Goal: Task Accomplishment & Management: Complete application form

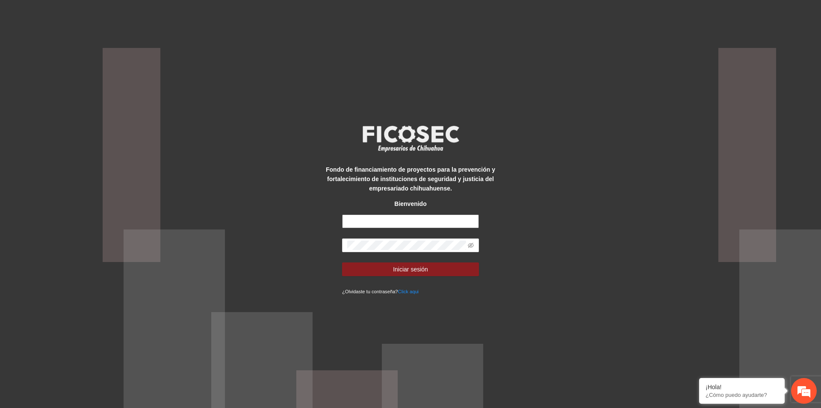
drag, startPoint x: 418, startPoint y: 221, endPoint x: 426, endPoint y: 227, distance: 9.2
click at [418, 221] on input "text" at bounding box center [410, 221] width 137 height 14
type input "**********"
click at [372, 270] on button "Iniciar sesión" at bounding box center [410, 269] width 137 height 14
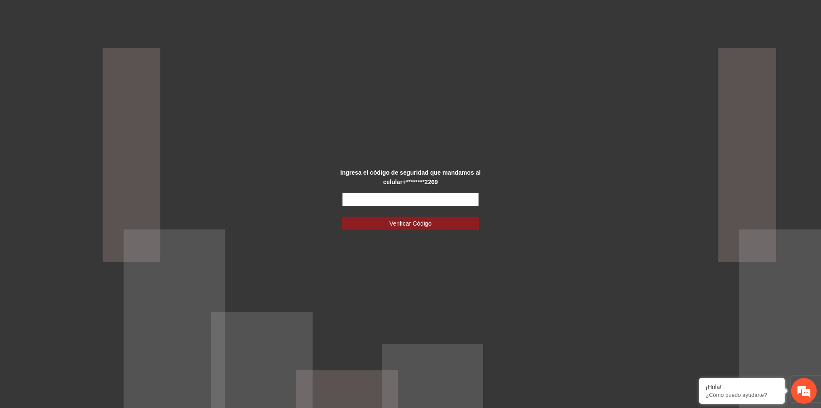
click at [398, 199] on input "text" at bounding box center [410, 200] width 137 height 14
click at [394, 197] on input "text" at bounding box center [410, 200] width 137 height 14
type input "******"
click at [412, 227] on span "Verificar Código" at bounding box center [411, 223] width 42 height 9
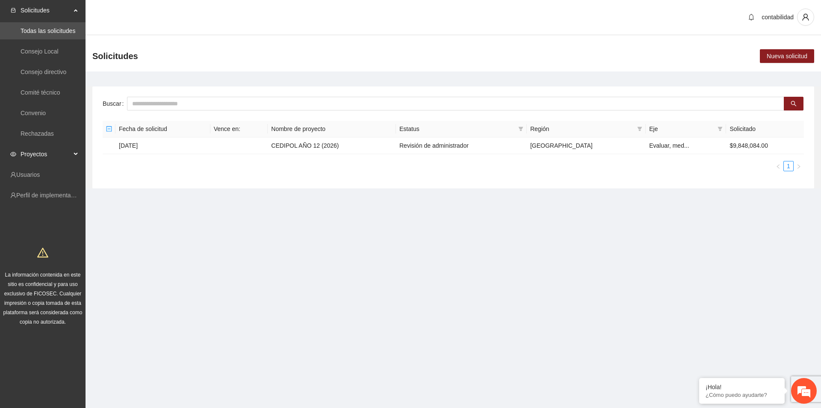
click at [77, 157] on div "Proyectos" at bounding box center [43, 153] width 86 height 17
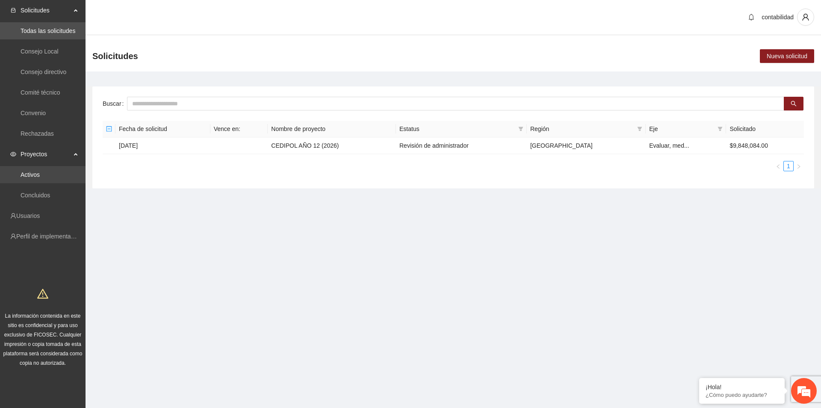
click at [32, 175] on link "Activos" at bounding box center [30, 174] width 19 height 7
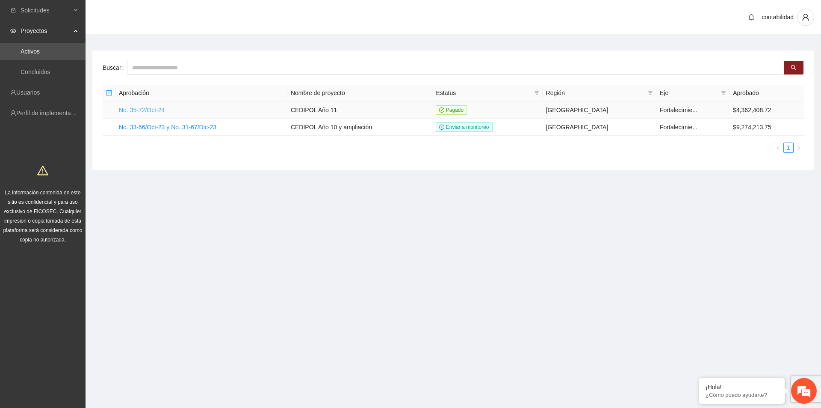
click at [143, 110] on link "No. 35-72/Oct-24" at bounding box center [142, 110] width 46 height 7
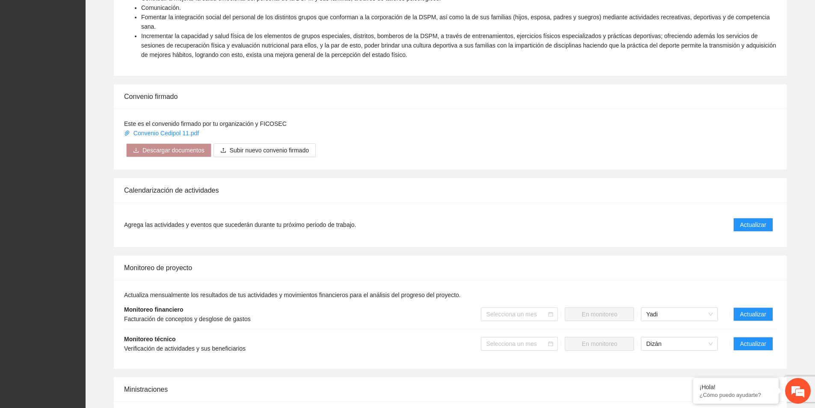
scroll to position [471, 0]
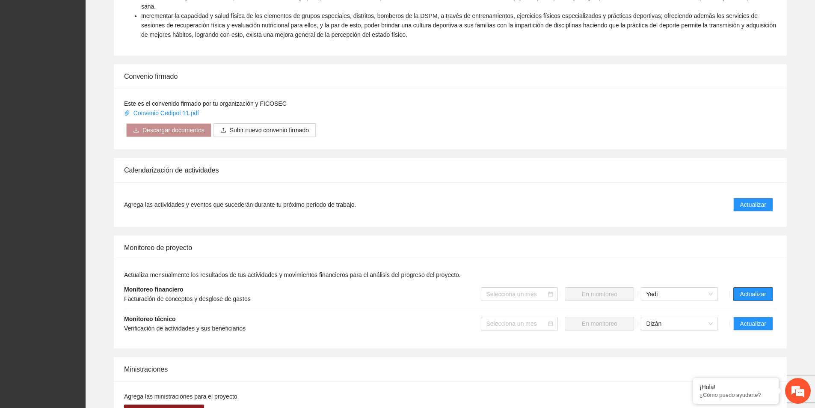
click at [752, 289] on span "Actualizar" at bounding box center [753, 293] width 26 height 9
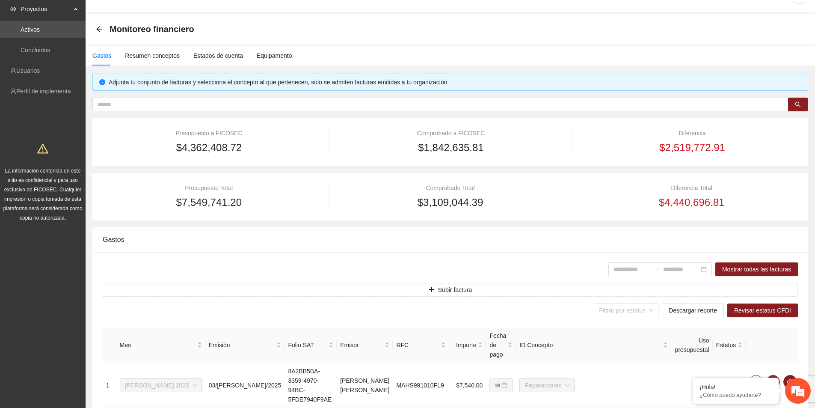
scroll to position [43, 0]
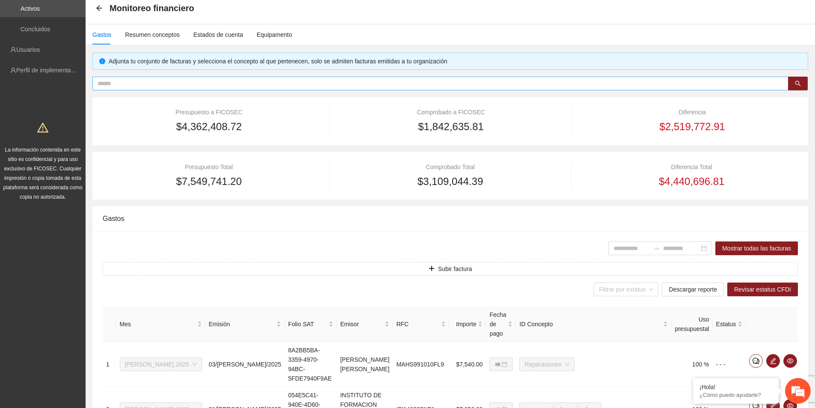
click at [154, 86] on input "text" at bounding box center [437, 83] width 679 height 9
paste input "**********"
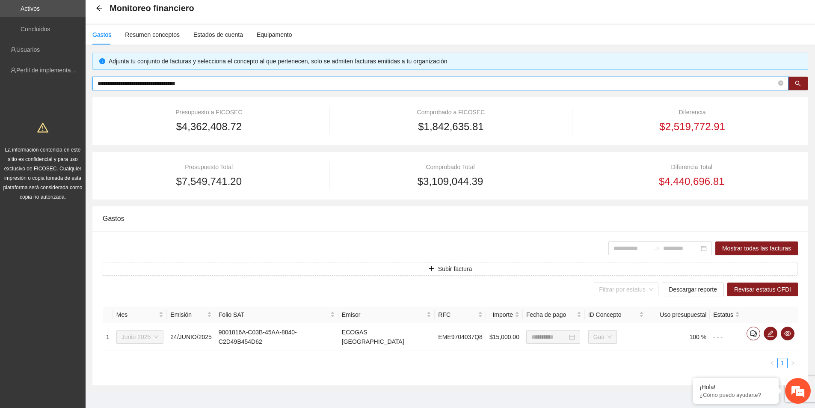
type input "**********"
drag, startPoint x: 258, startPoint y: 83, endPoint x: 47, endPoint y: 62, distance: 211.5
click at [47, 62] on section "**********" at bounding box center [407, 186] width 815 height 459
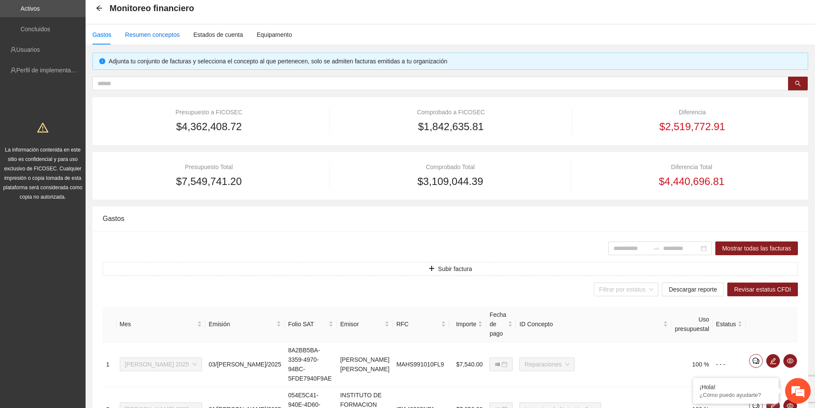
click at [155, 33] on div "Resumen conceptos" at bounding box center [152, 34] width 55 height 9
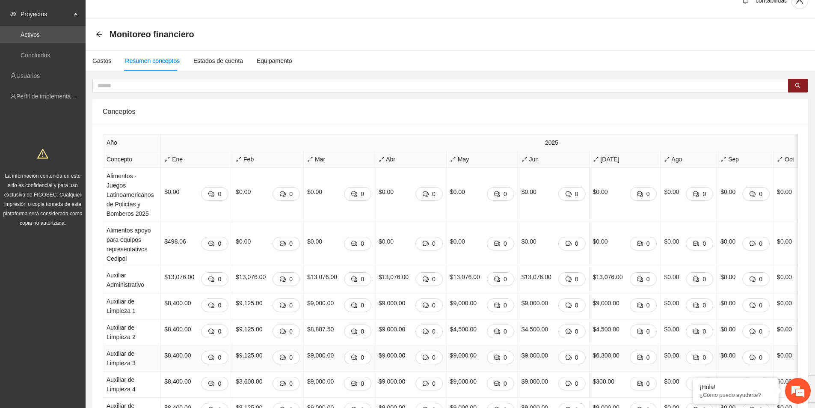
scroll to position [0, 0]
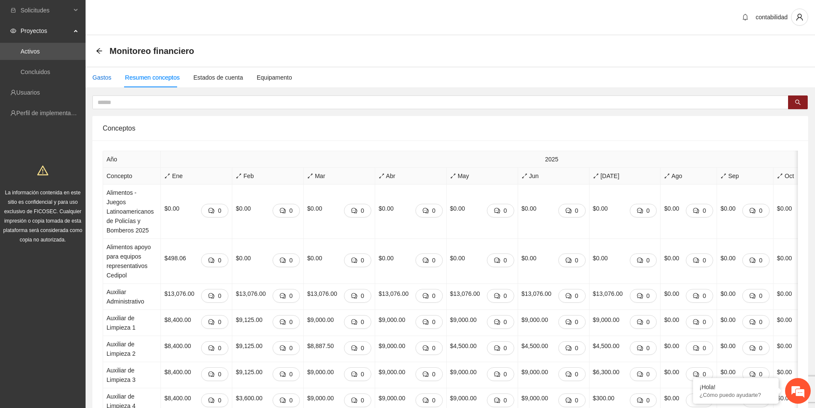
click at [103, 74] on div "Gastos" at bounding box center [101, 77] width 19 height 9
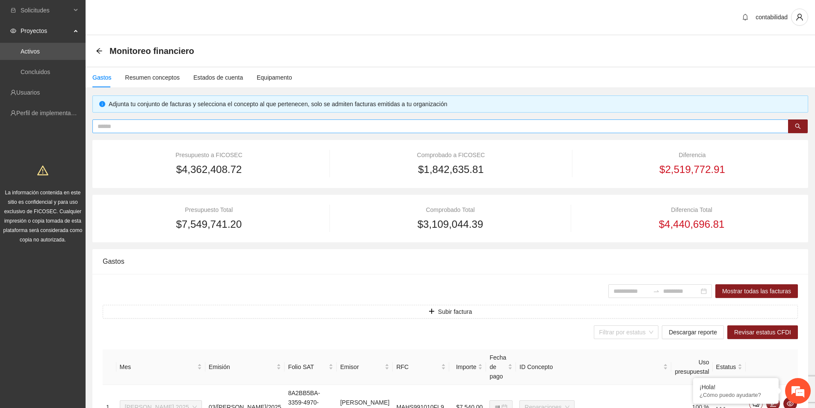
click at [219, 127] on input "text" at bounding box center [437, 126] width 679 height 9
paste input "**********"
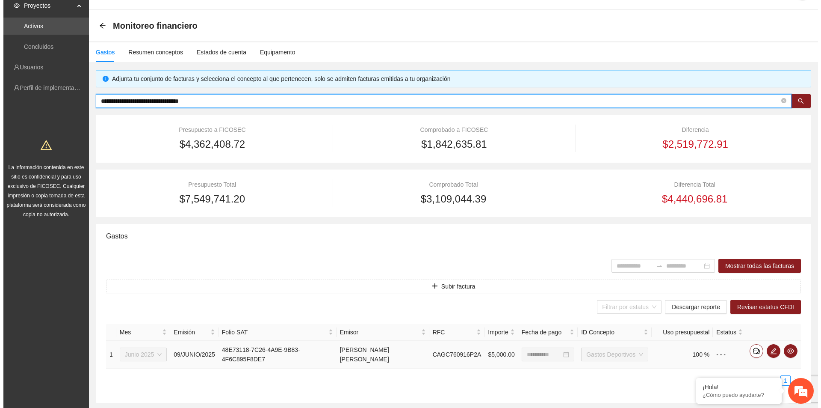
scroll to position [51, 0]
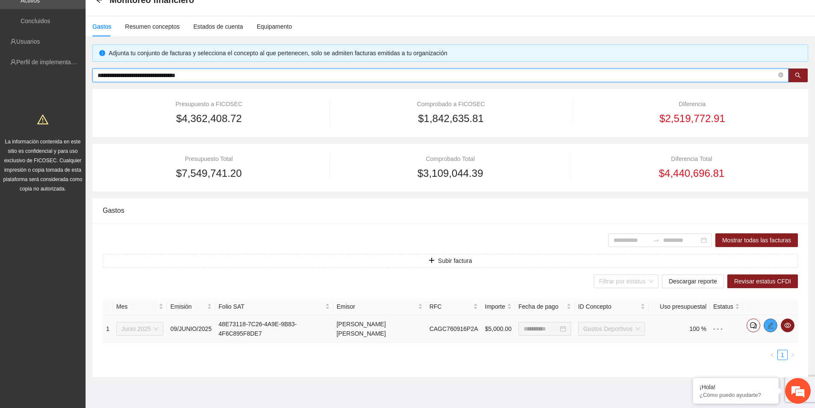
type input "**********"
click at [772, 328] on icon "edit" at bounding box center [771, 325] width 6 height 6
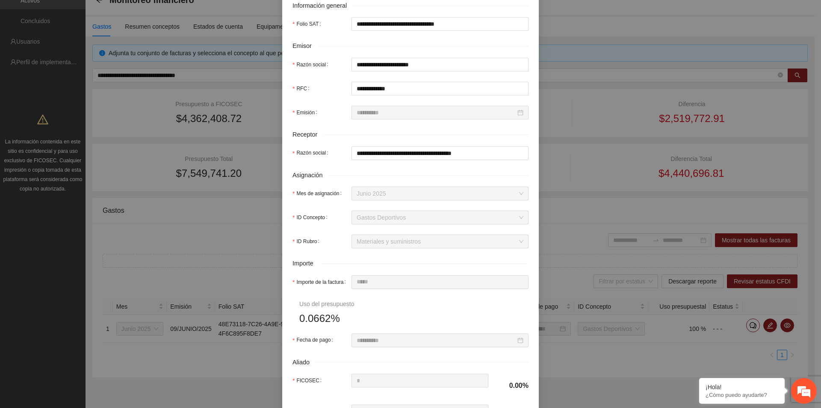
scroll to position [303, 0]
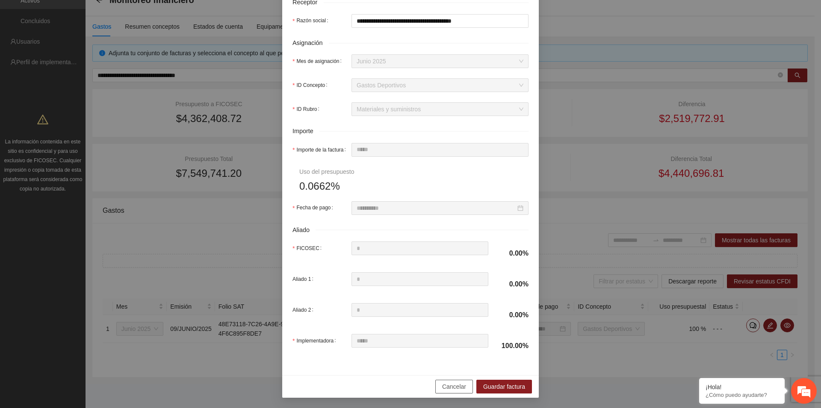
click at [450, 383] on span "Cancelar" at bounding box center [454, 386] width 24 height 9
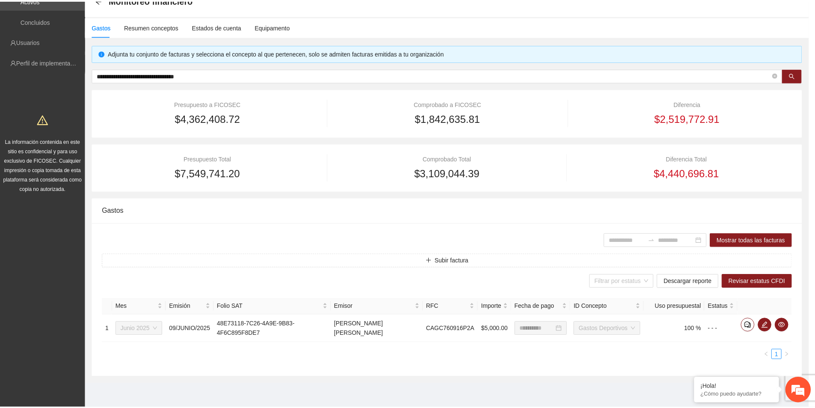
scroll to position [261, 0]
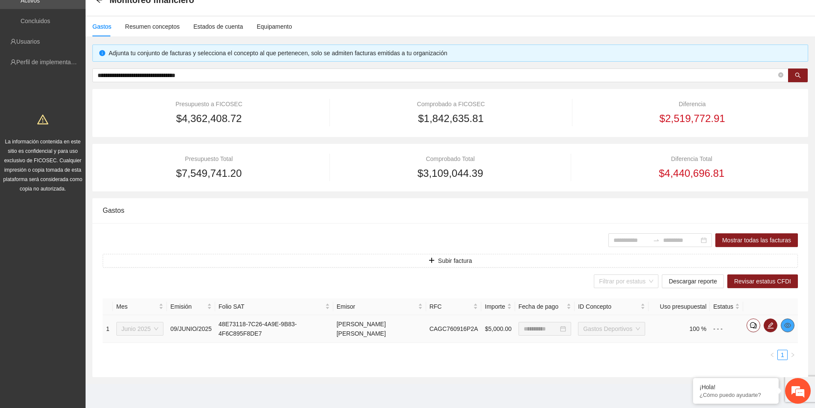
click at [792, 328] on span "eye" at bounding box center [787, 325] width 13 height 7
click at [788, 324] on icon "eye" at bounding box center [787, 325] width 7 height 7
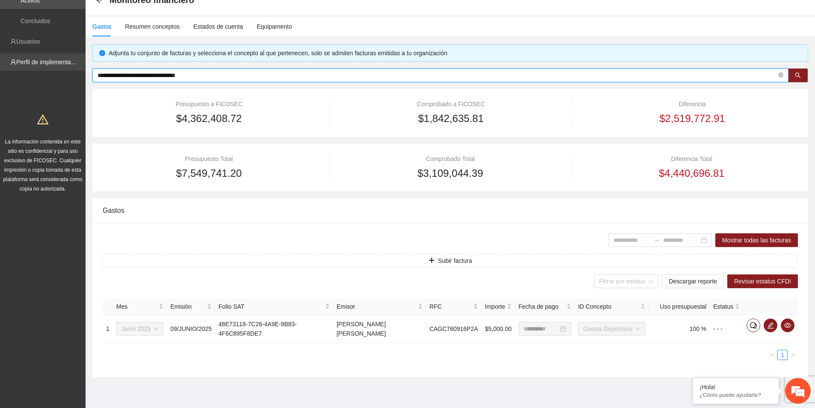
drag, startPoint x: 175, startPoint y: 73, endPoint x: 71, endPoint y: 68, distance: 104.1
click at [71, 68] on section "**********" at bounding box center [407, 178] width 815 height 459
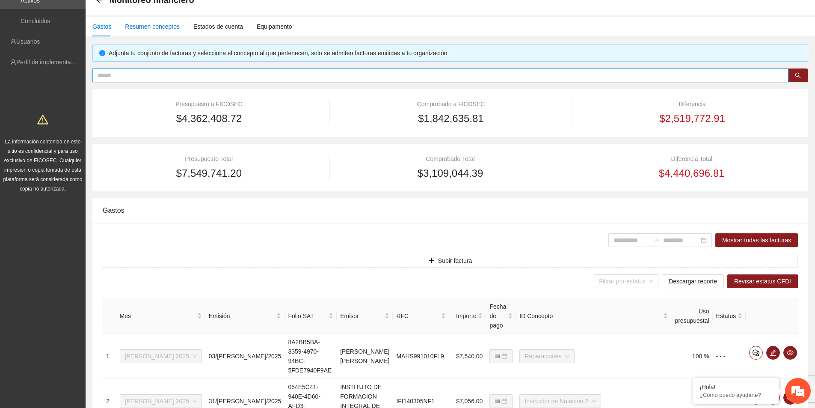
click at [151, 25] on div "Resumen conceptos" at bounding box center [152, 26] width 55 height 9
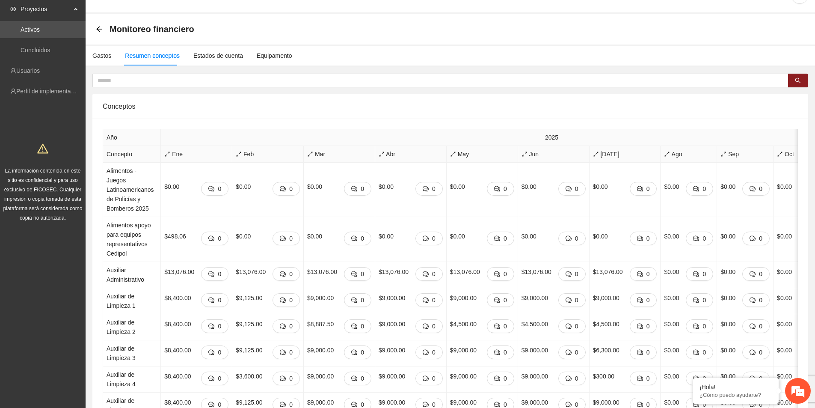
scroll to position [0, 0]
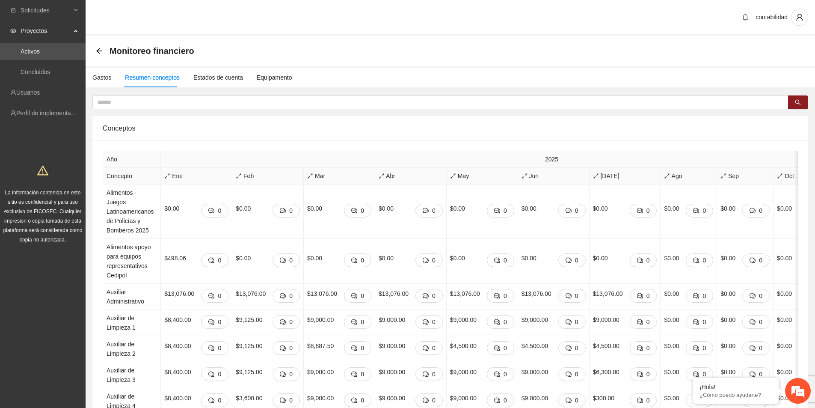
click at [96, 49] on icon "arrow-left" at bounding box center [99, 50] width 7 height 7
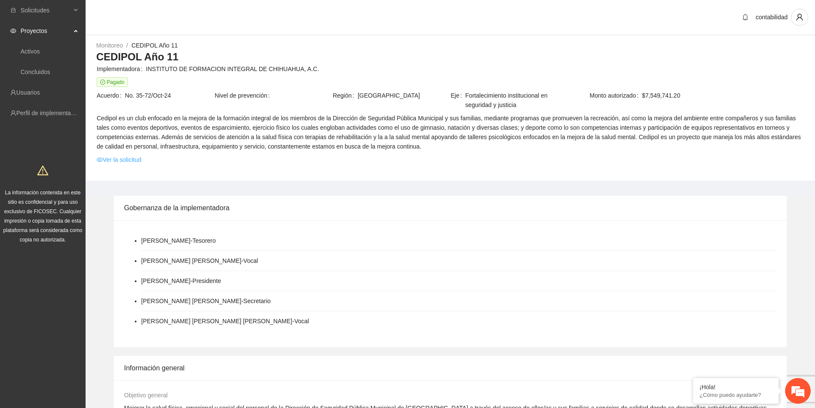
click at [131, 160] on link "Ver la solicitud" at bounding box center [119, 159] width 44 height 9
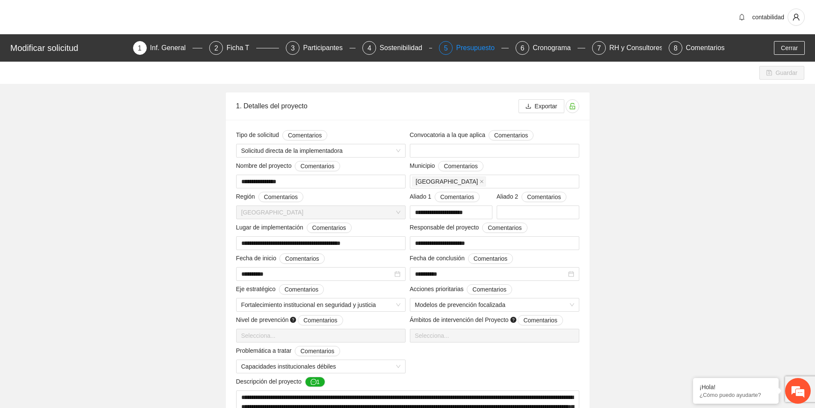
click at [489, 49] on div "Presupuesto" at bounding box center [478, 48] width 45 height 14
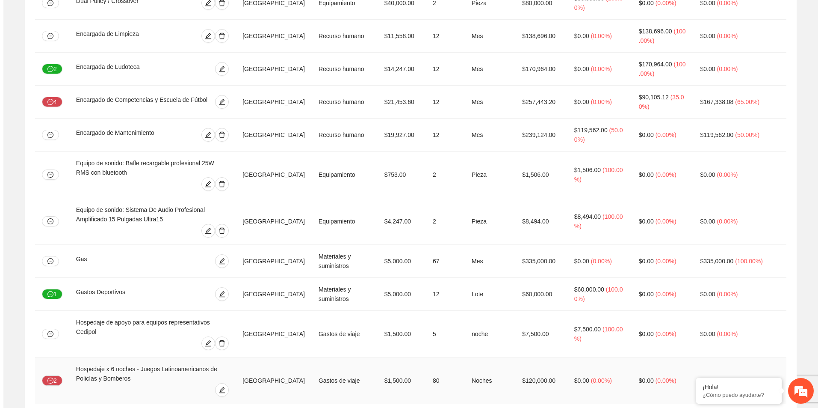
scroll to position [556, 0]
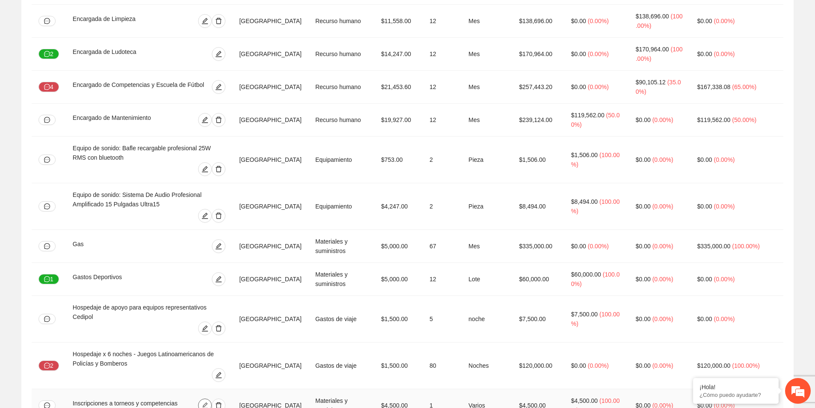
click at [208, 402] on icon "edit" at bounding box center [205, 405] width 6 height 6
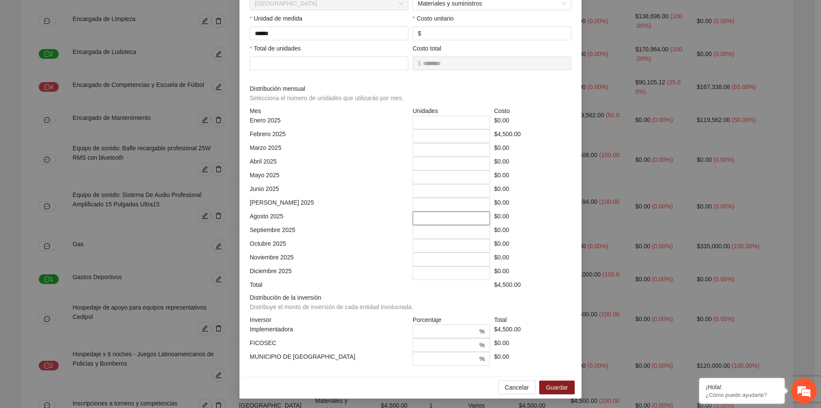
scroll to position [124, 0]
click at [559, 384] on span "Guardar" at bounding box center [557, 386] width 22 height 9
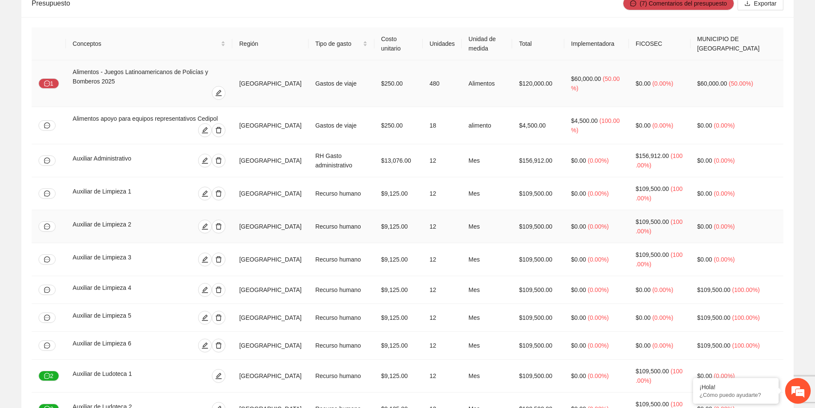
scroll to position [0, 0]
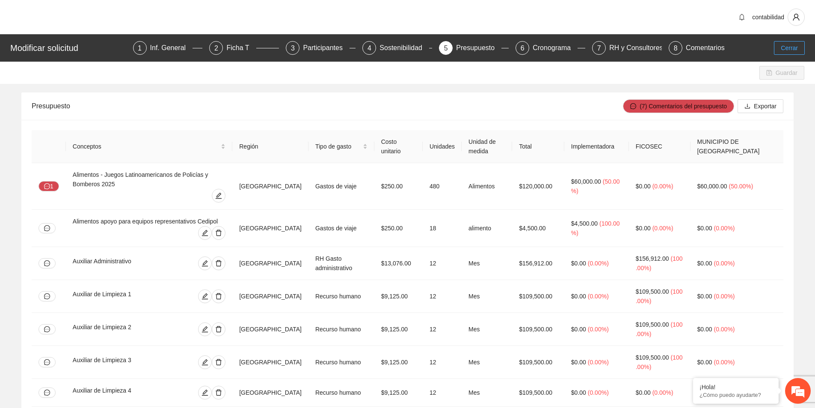
click at [794, 53] on button "Cerrar" at bounding box center [789, 48] width 31 height 14
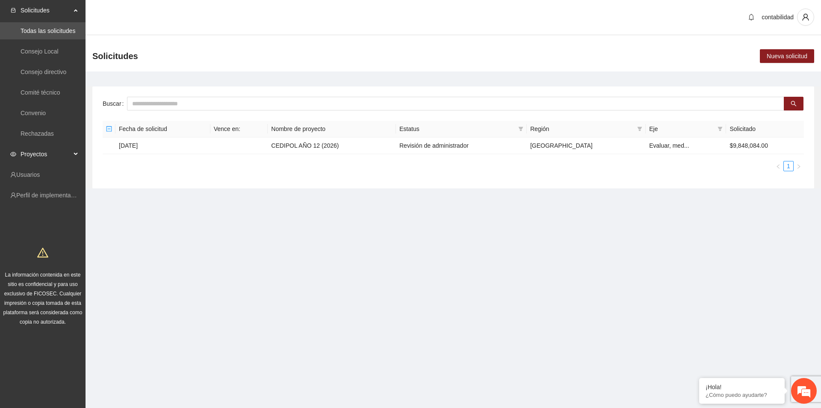
click at [44, 157] on span "Proyectos" at bounding box center [46, 153] width 50 height 17
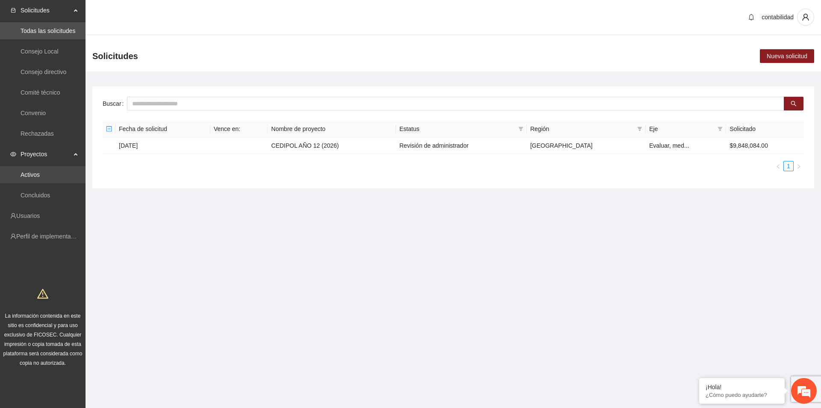
click at [40, 175] on link "Activos" at bounding box center [30, 174] width 19 height 7
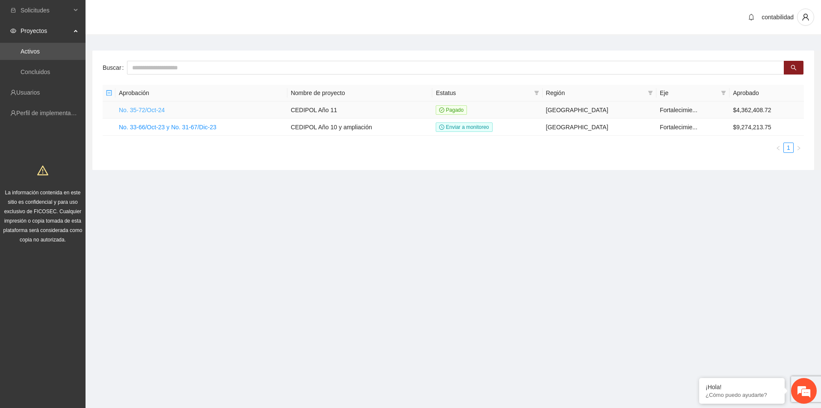
click at [154, 108] on link "No. 35-72/Oct-24" at bounding box center [142, 110] width 46 height 7
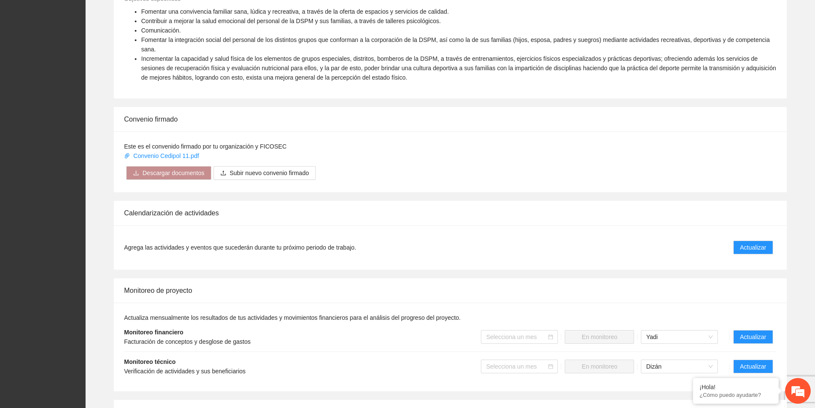
scroll to position [471, 0]
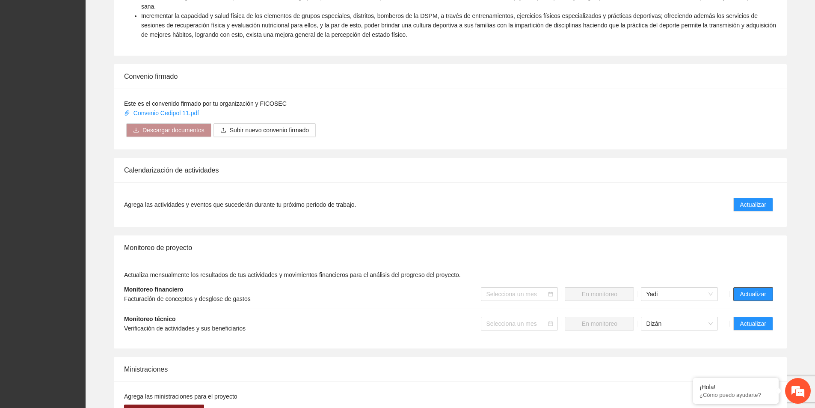
click at [756, 289] on span "Actualizar" at bounding box center [753, 293] width 26 height 9
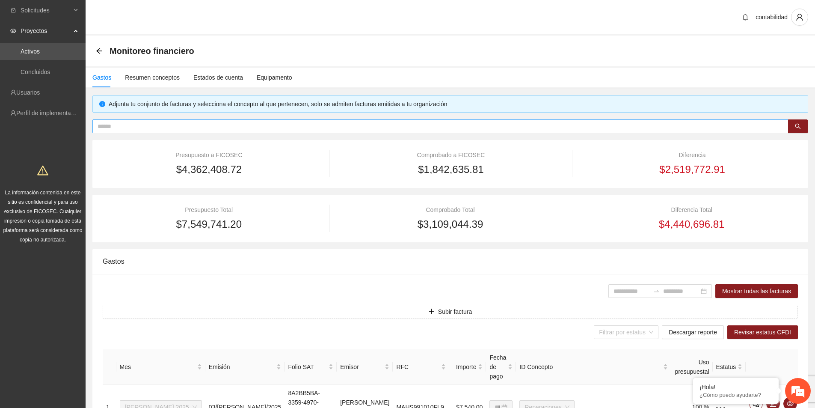
click at [140, 123] on input "text" at bounding box center [437, 126] width 679 height 9
paste input "**********"
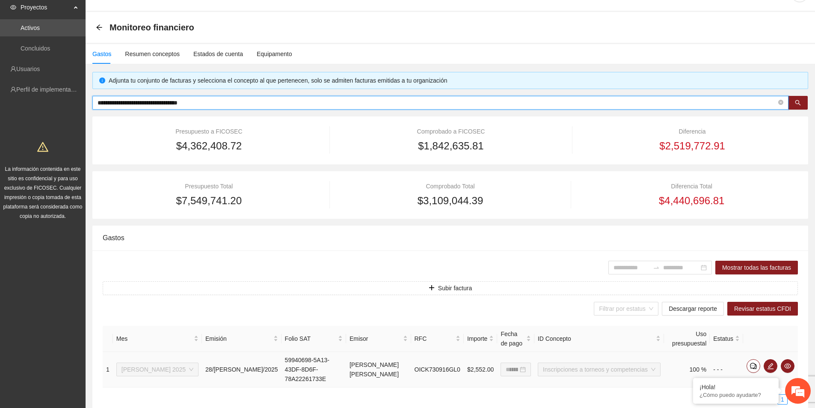
scroll to position [60, 0]
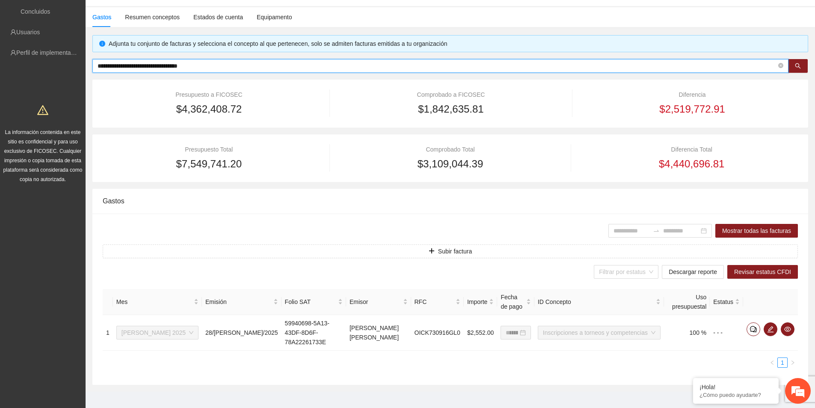
type input "**********"
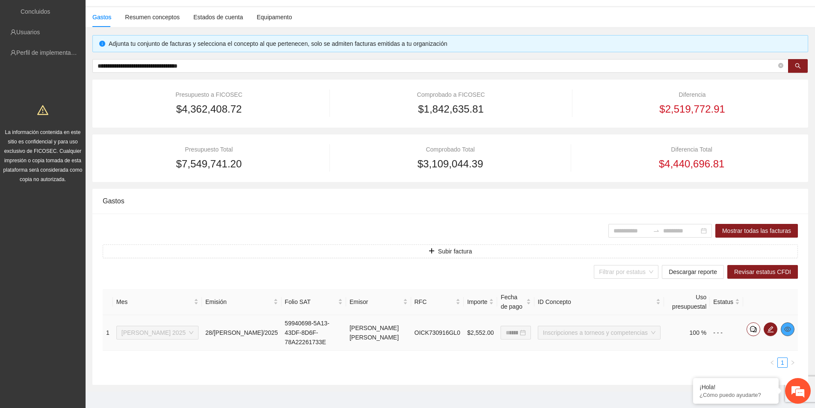
click at [791, 326] on span "eye" at bounding box center [787, 329] width 13 height 7
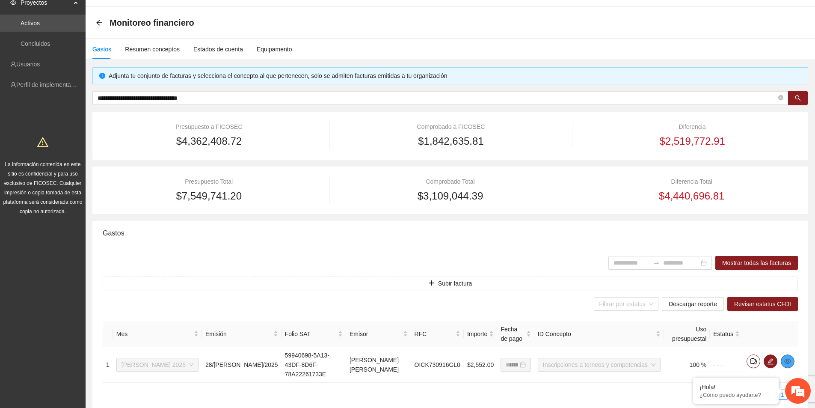
scroll to position [0, 0]
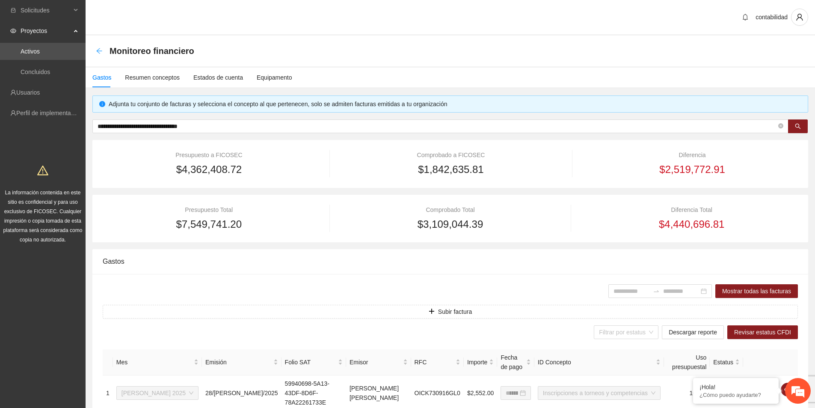
click at [100, 50] on icon "arrow-left" at bounding box center [99, 50] width 7 height 7
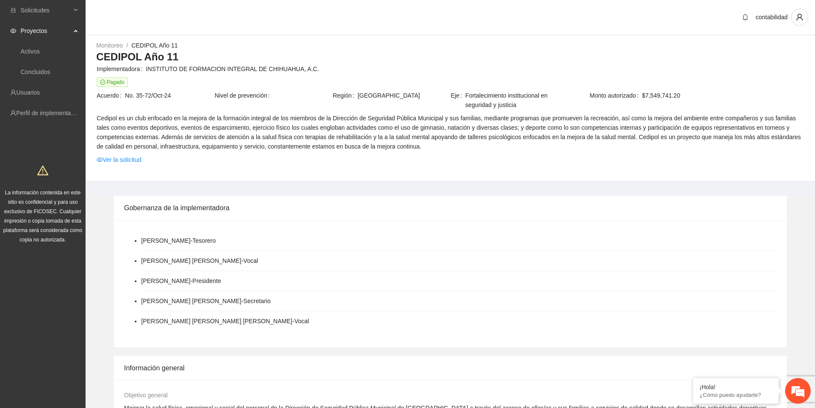
click at [128, 154] on td "Cedipol es un club enfocado en la mejora de la formación integral de los miembr…" at bounding box center [450, 134] width 708 height 42
click at [126, 157] on link "Ver la solicitud" at bounding box center [119, 159] width 44 height 9
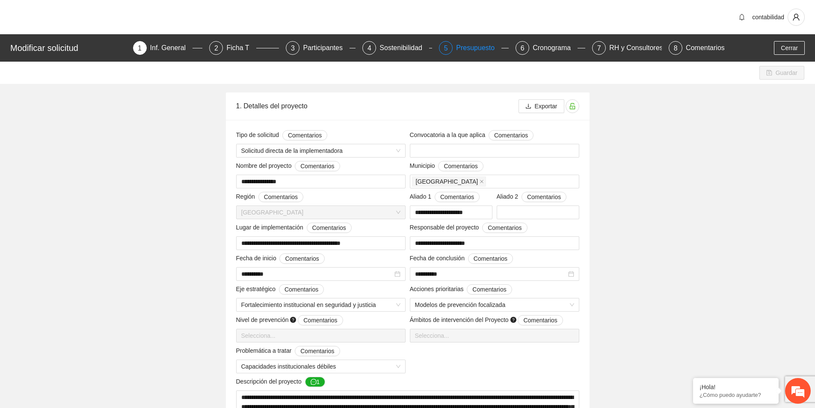
click at [486, 46] on div "Presupuesto" at bounding box center [478, 48] width 45 height 14
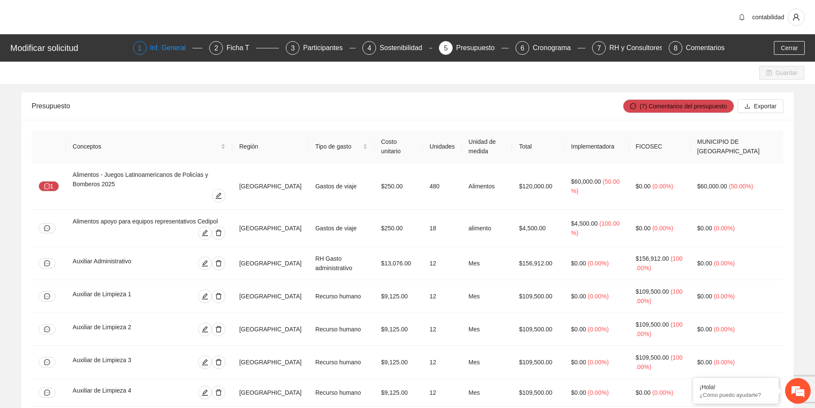
click at [161, 45] on div "Inf. General" at bounding box center [171, 48] width 43 height 14
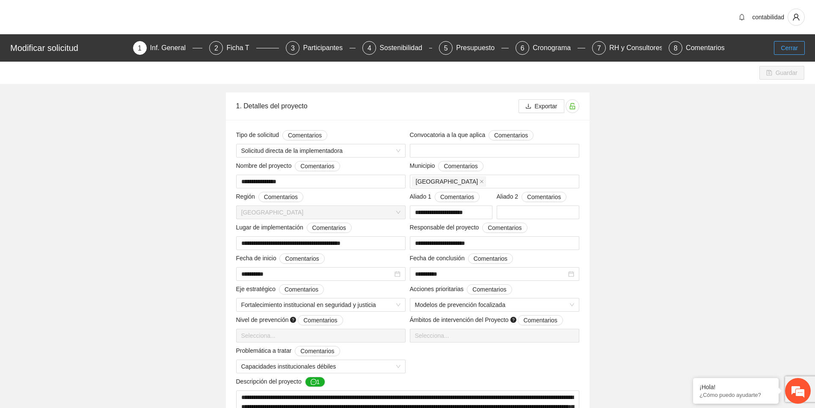
click at [792, 50] on span "Cerrar" at bounding box center [789, 47] width 17 height 9
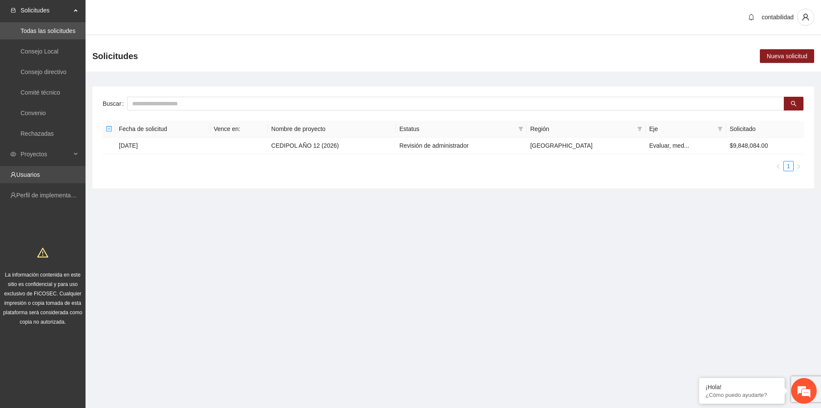
click at [25, 174] on link "Usuarios" at bounding box center [28, 174] width 24 height 7
click at [35, 155] on span "Proyectos" at bounding box center [46, 153] width 50 height 17
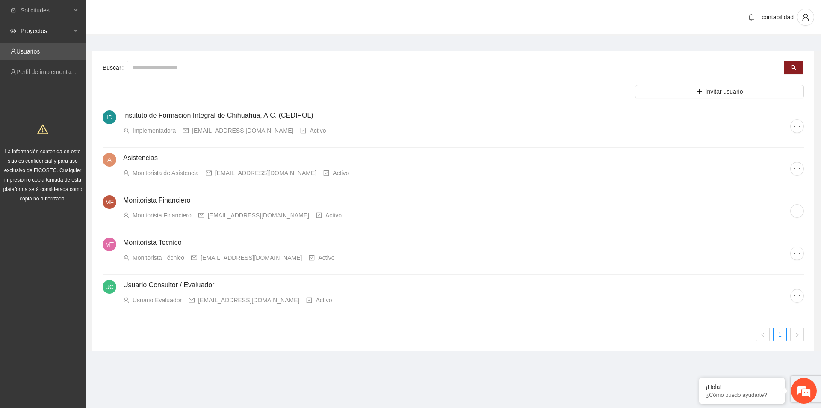
click at [38, 36] on span "Proyectos" at bounding box center [46, 30] width 50 height 17
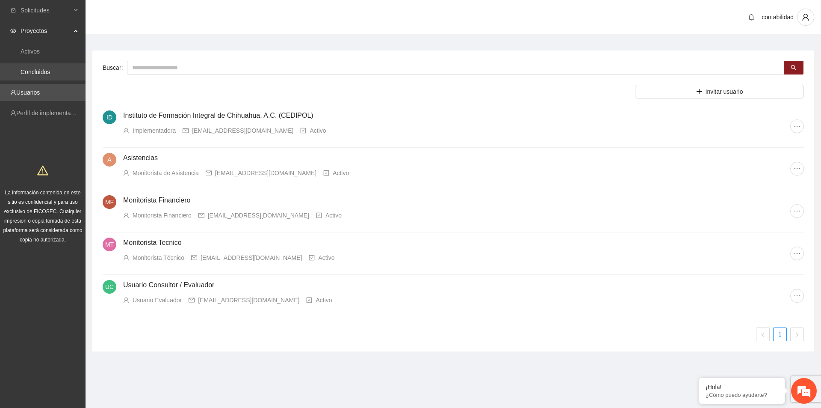
click at [48, 69] on link "Concluidos" at bounding box center [36, 71] width 30 height 7
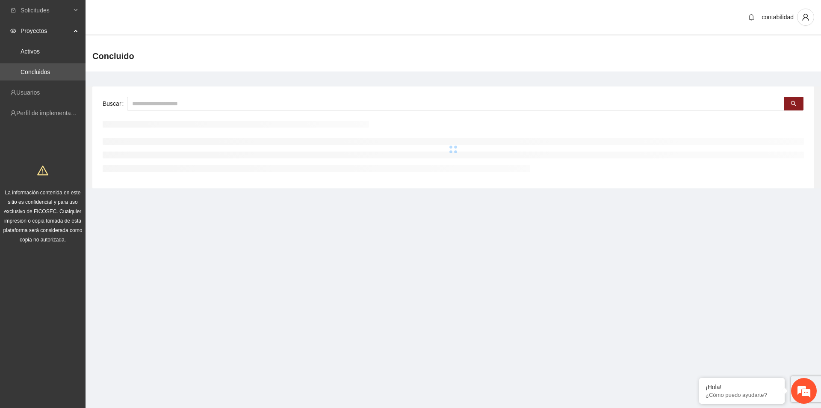
click at [40, 48] on link "Activos" at bounding box center [30, 51] width 19 height 7
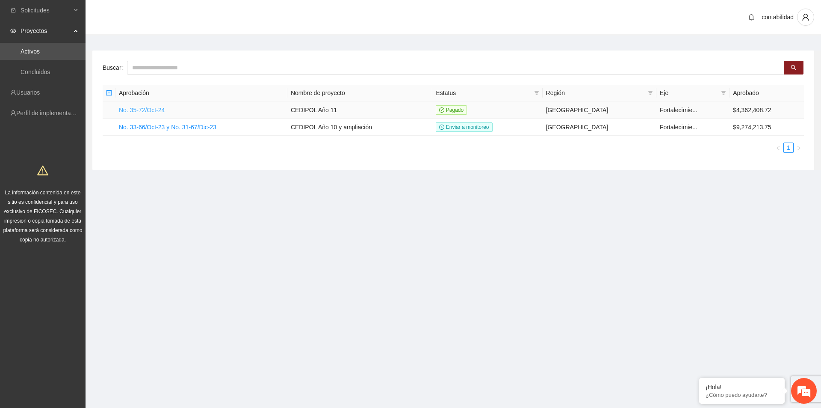
click at [153, 109] on link "No. 35-72/Oct-24" at bounding box center [142, 110] width 46 height 7
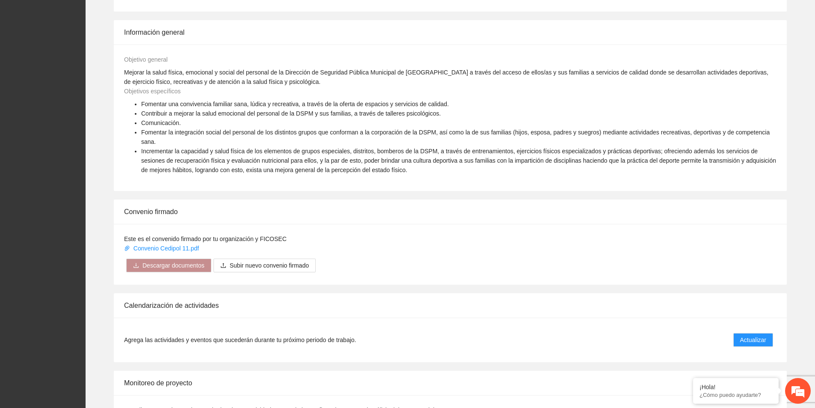
scroll to position [428, 0]
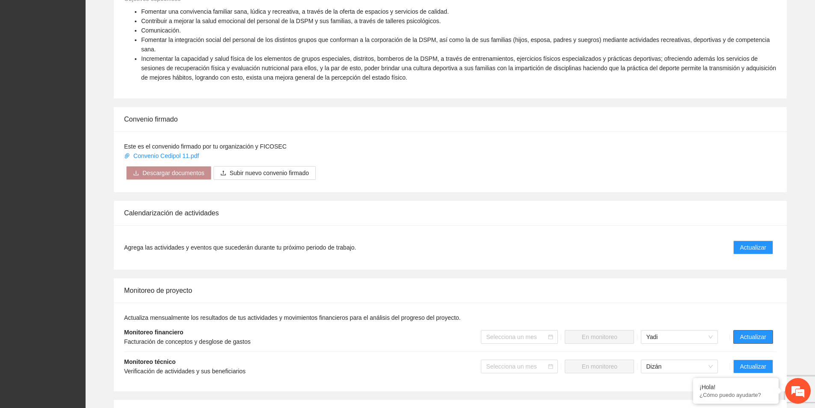
click at [750, 332] on span "Actualizar" at bounding box center [753, 336] width 26 height 9
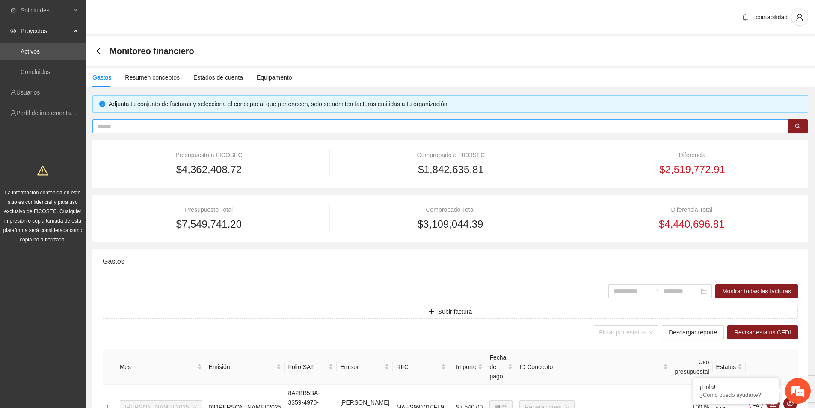
click at [130, 124] on input "text" at bounding box center [437, 126] width 679 height 9
paste input "**********"
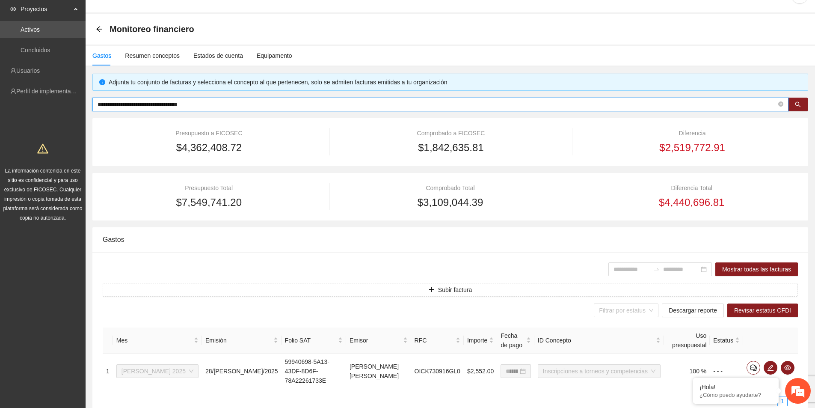
scroll to position [60, 0]
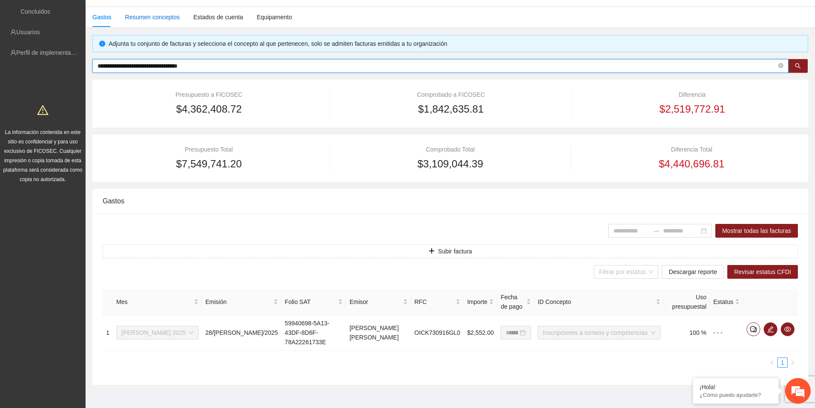
click at [152, 18] on div "Resumen conceptos" at bounding box center [152, 16] width 55 height 9
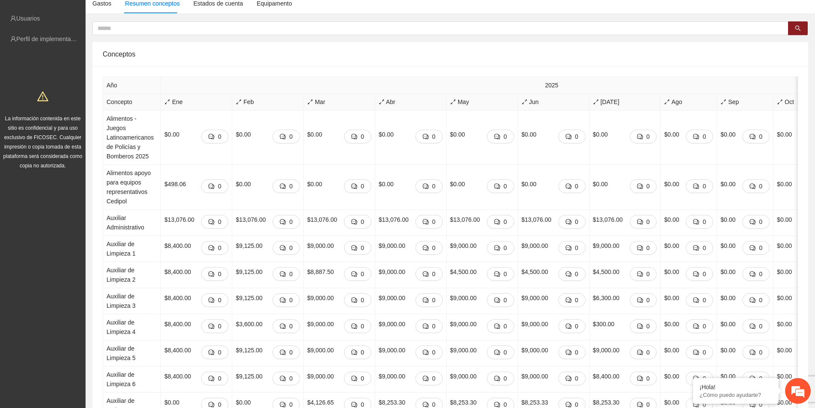
scroll to position [0, 0]
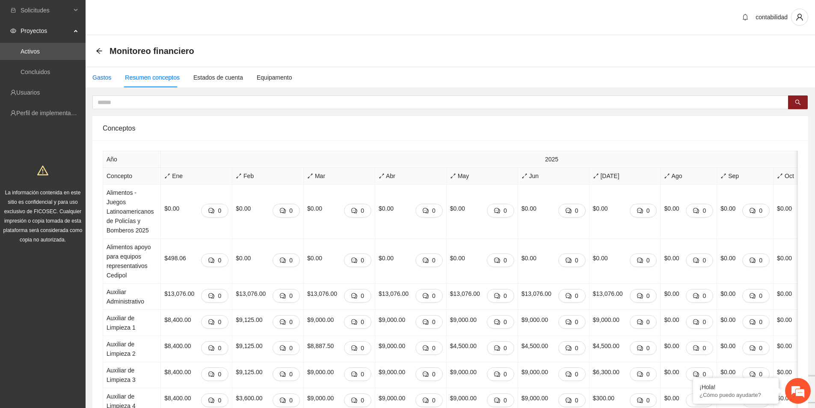
click at [97, 74] on div "Gastos" at bounding box center [101, 77] width 19 height 9
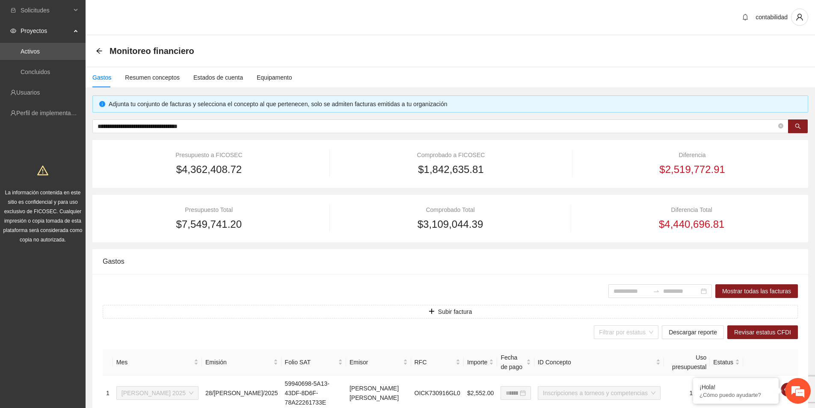
drag, startPoint x: 222, startPoint y: 126, endPoint x: -50, endPoint y: 93, distance: 274.1
click at [0, 93] on html "**********" at bounding box center [407, 204] width 815 height 408
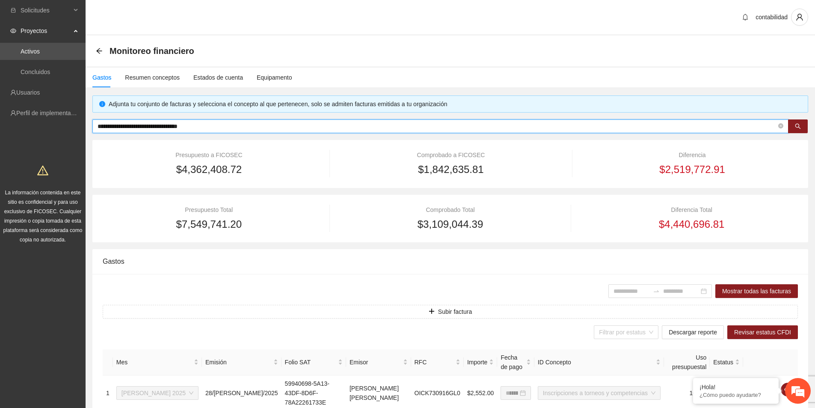
paste input "text"
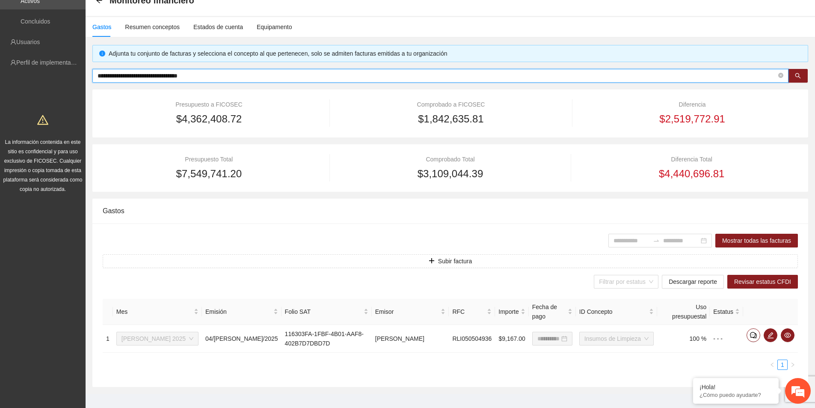
scroll to position [51, 0]
drag, startPoint x: 222, startPoint y: 75, endPoint x: 101, endPoint y: 58, distance: 122.7
click at [30, 52] on section "**********" at bounding box center [407, 183] width 815 height 468
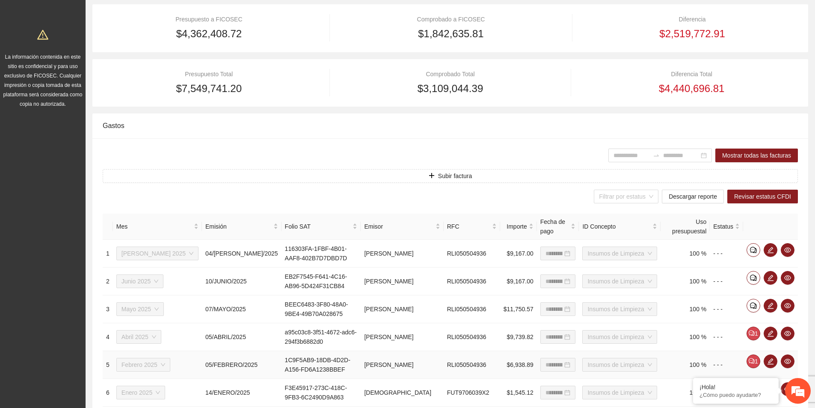
scroll to position [136, 0]
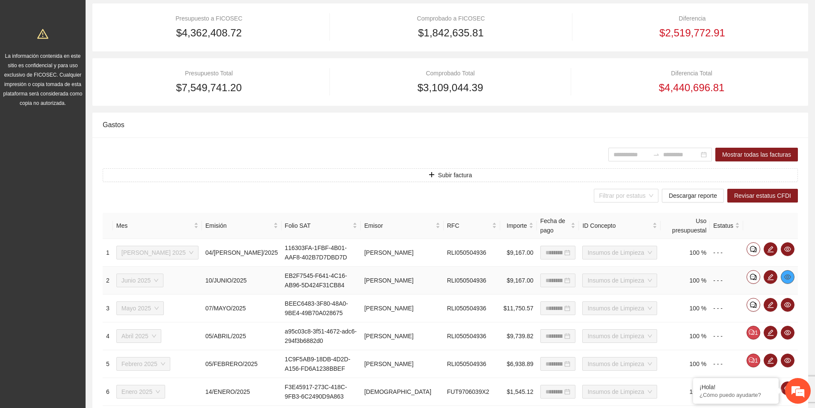
type input "**********"
click at [787, 274] on icon "eye" at bounding box center [787, 276] width 7 height 5
click at [789, 246] on icon "eye" at bounding box center [787, 249] width 7 height 7
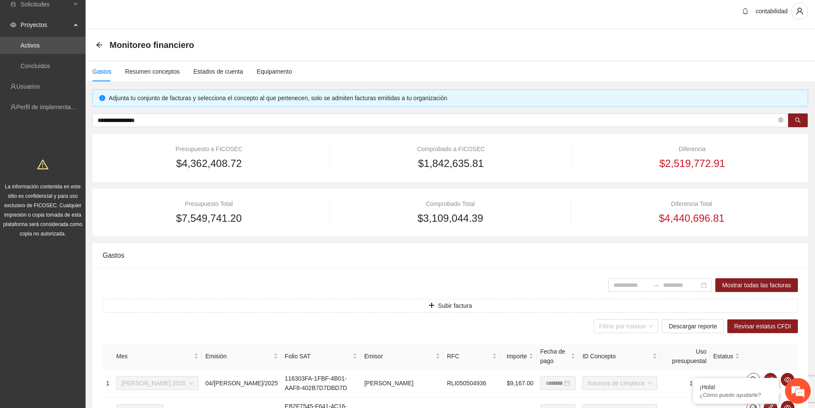
scroll to position [0, 0]
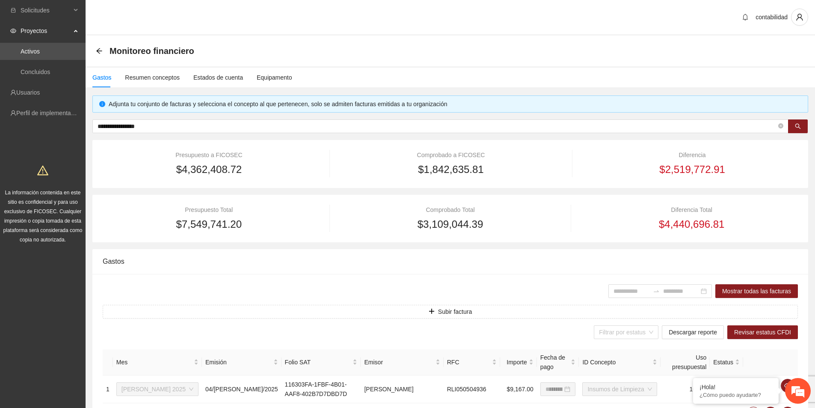
click at [99, 55] on div "Monitoreo financiero" at bounding box center [148, 51] width 104 height 14
click at [99, 51] on icon "arrow-left" at bounding box center [99, 50] width 7 height 7
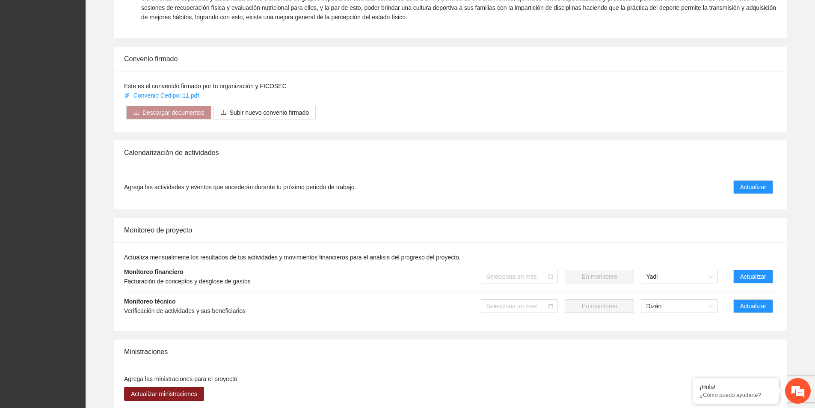
scroll to position [599, 0]
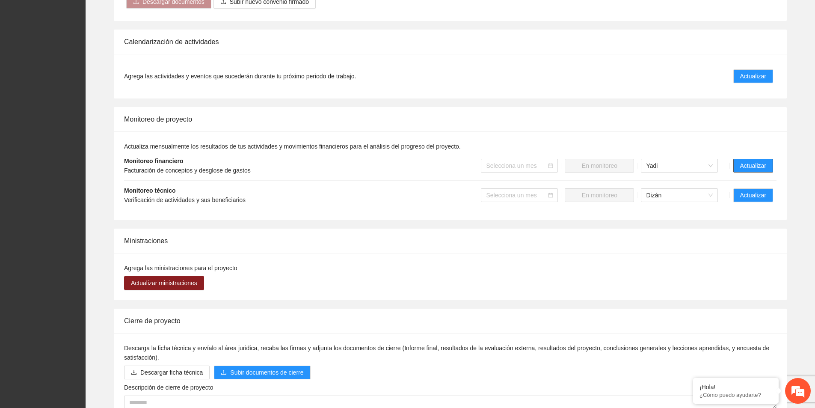
click at [758, 161] on span "Actualizar" at bounding box center [753, 165] width 26 height 9
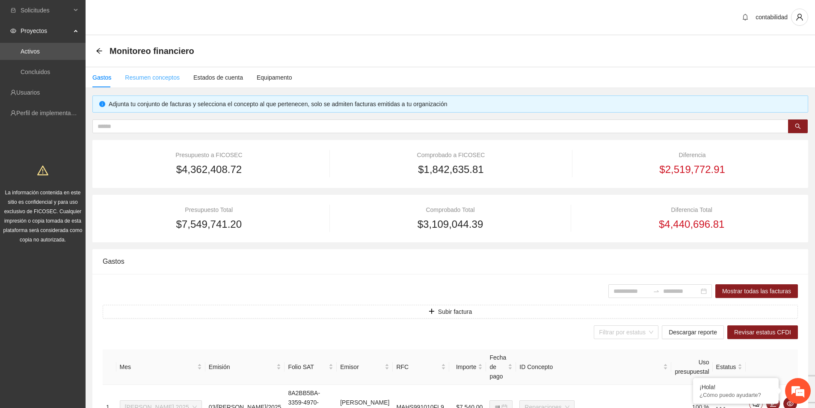
click at [163, 84] on div "Resumen conceptos" at bounding box center [152, 78] width 55 height 20
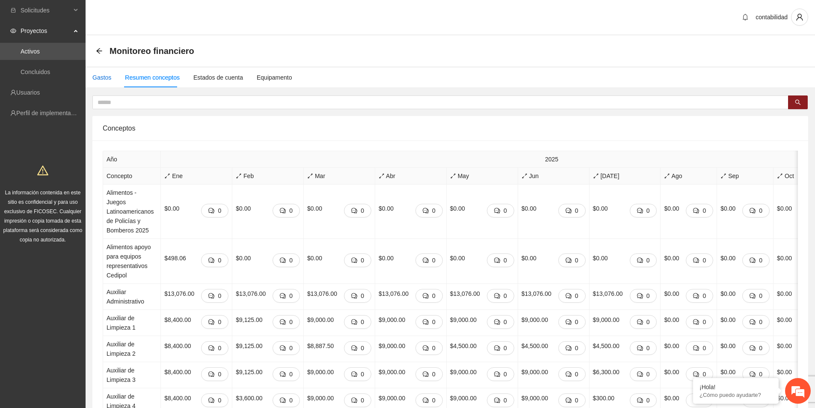
click at [104, 79] on div "Gastos" at bounding box center [101, 77] width 19 height 9
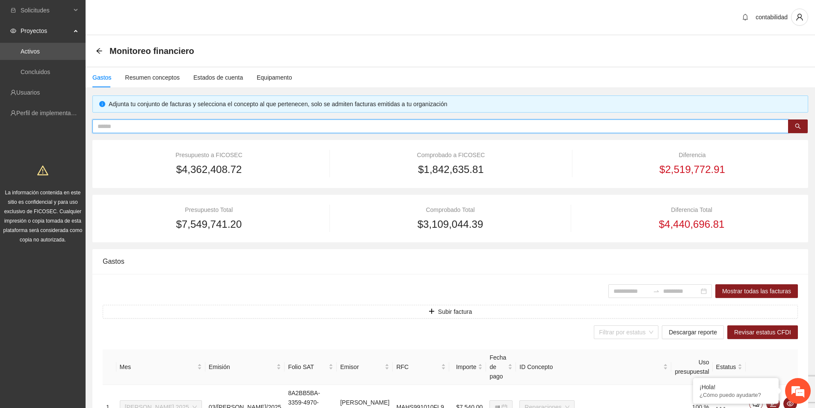
click at [174, 129] on input "text" at bounding box center [437, 126] width 679 height 9
paste input "**********"
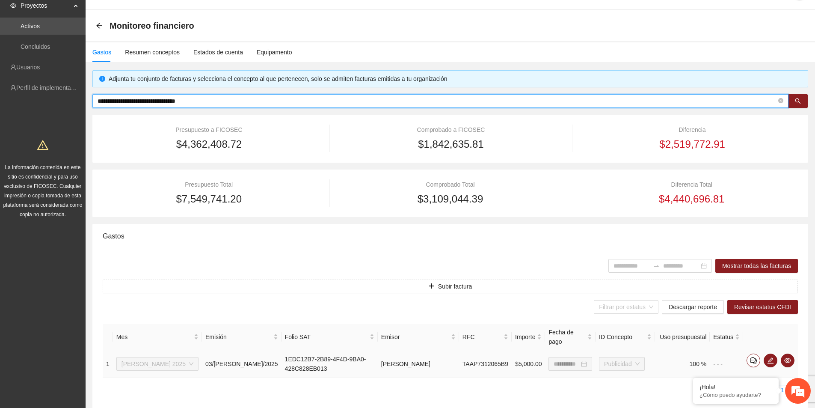
scroll to position [51, 0]
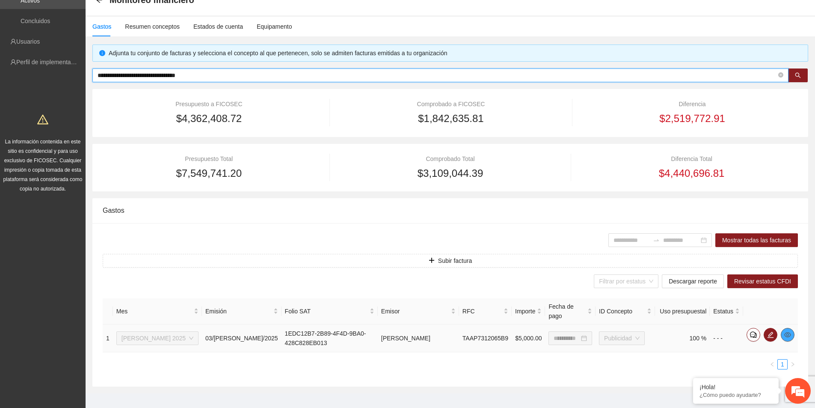
click at [789, 332] on icon "eye" at bounding box center [787, 334] width 7 height 5
drag, startPoint x: 219, startPoint y: 75, endPoint x: 27, endPoint y: 74, distance: 191.7
click at [27, 75] on section "**********" at bounding box center [407, 183] width 815 height 468
paste input "text"
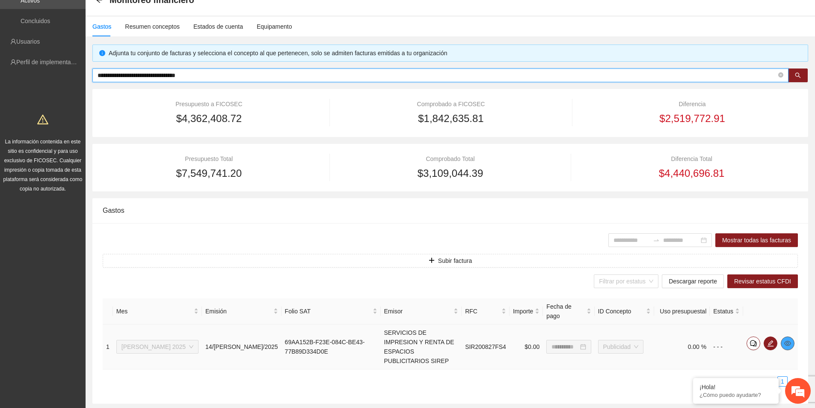
click at [789, 341] on icon "eye" at bounding box center [787, 343] width 7 height 5
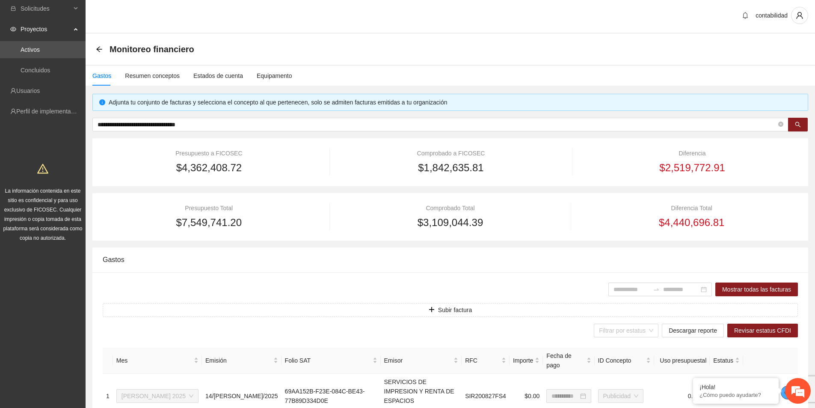
scroll to position [0, 0]
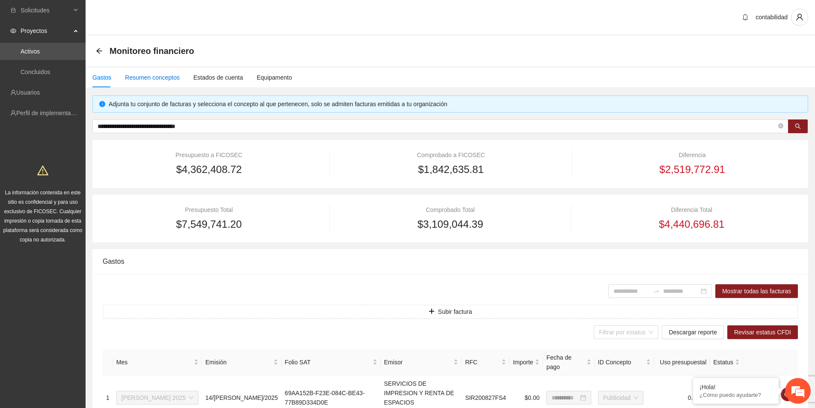
click at [158, 80] on div "Resumen conceptos" at bounding box center [152, 77] width 55 height 9
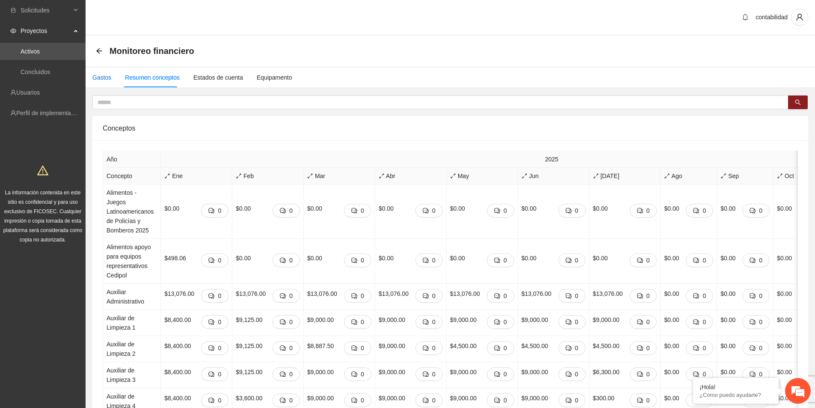
click at [108, 75] on div "Gastos" at bounding box center [101, 77] width 19 height 9
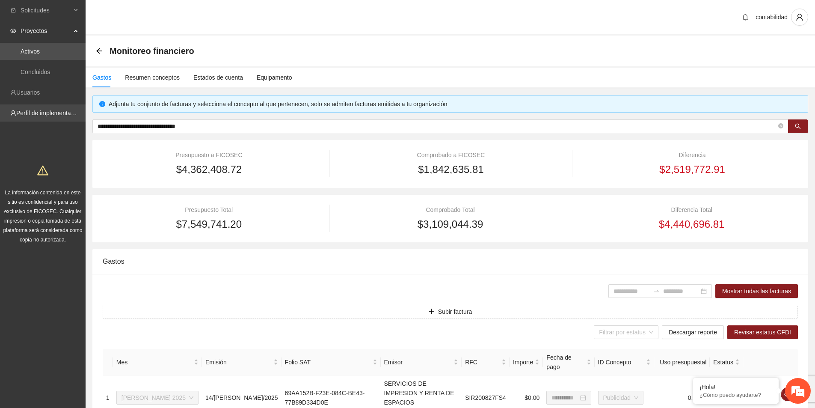
drag, startPoint x: 239, startPoint y: 128, endPoint x: 13, endPoint y: 116, distance: 225.8
click at [13, 116] on section "**********" at bounding box center [407, 242] width 815 height 485
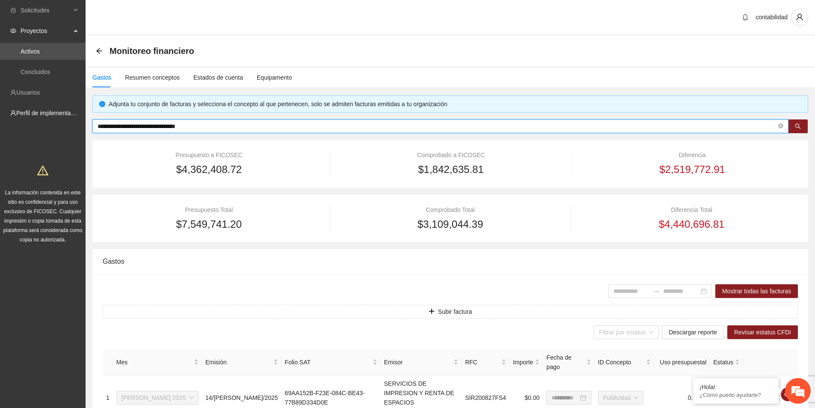
paste input "text"
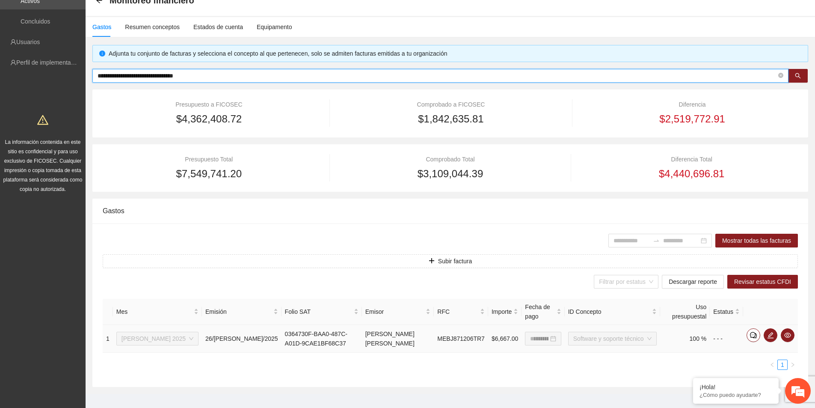
scroll to position [51, 0]
click at [787, 329] on button "button" at bounding box center [788, 335] width 14 height 14
drag, startPoint x: 222, startPoint y: 73, endPoint x: 44, endPoint y: 62, distance: 178.3
click at [25, 61] on section "**********" at bounding box center [407, 183] width 815 height 468
paste input "*"
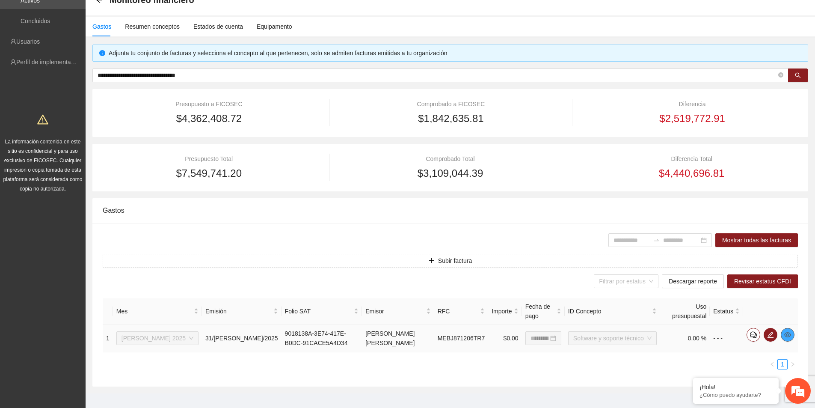
click at [789, 332] on icon "eye" at bounding box center [787, 334] width 7 height 5
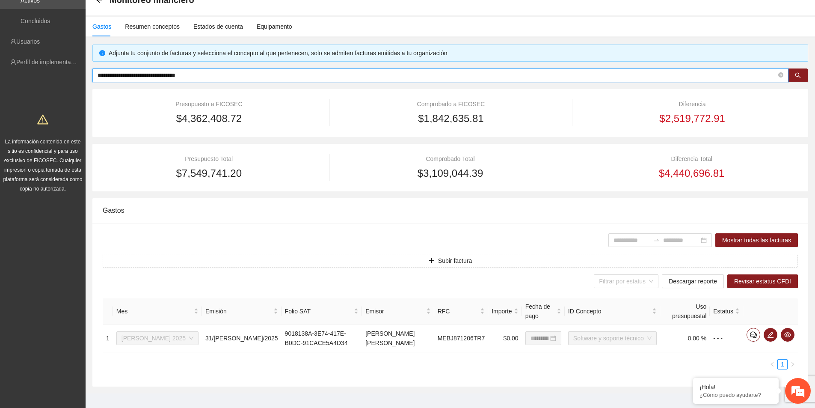
drag, startPoint x: 80, startPoint y: 59, endPoint x: 24, endPoint y: 54, distance: 56.7
click at [0, 50] on html "**********" at bounding box center [407, 153] width 815 height 408
paste input "text"
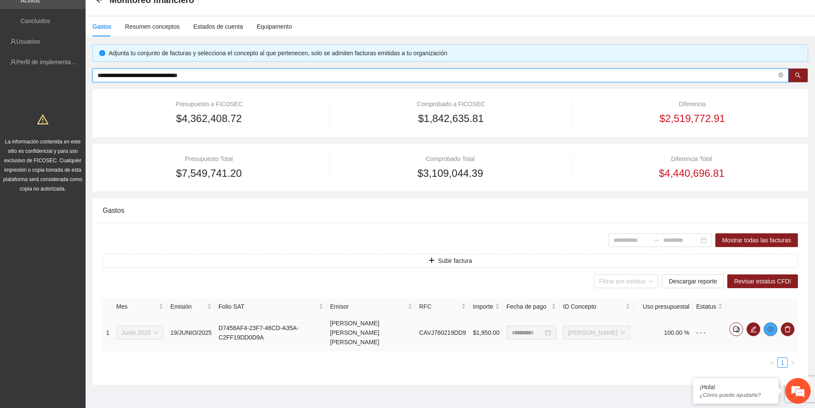
type input "**********"
click at [768, 326] on icon "eye" at bounding box center [770, 329] width 7 height 7
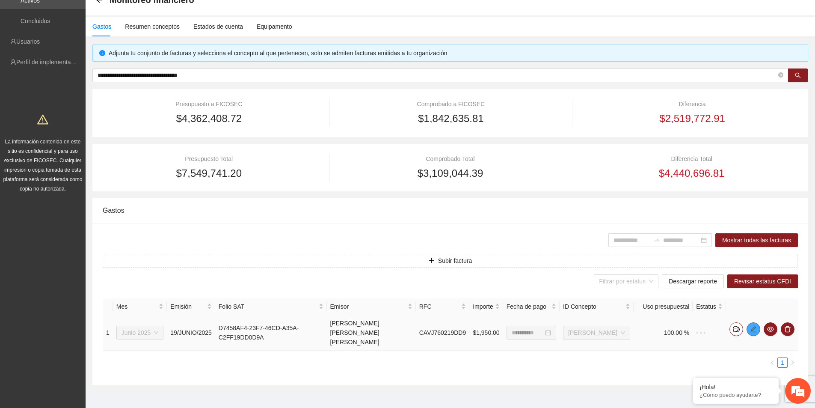
click at [757, 327] on span "edit" at bounding box center [753, 329] width 13 height 7
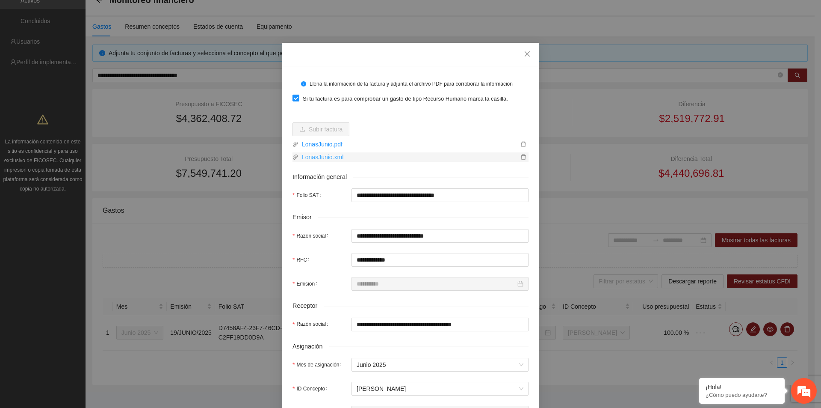
click at [333, 155] on link "LonasJunio.xml" at bounding box center [409, 156] width 220 height 9
click at [524, 55] on icon "close" at bounding box center [527, 53] width 7 height 7
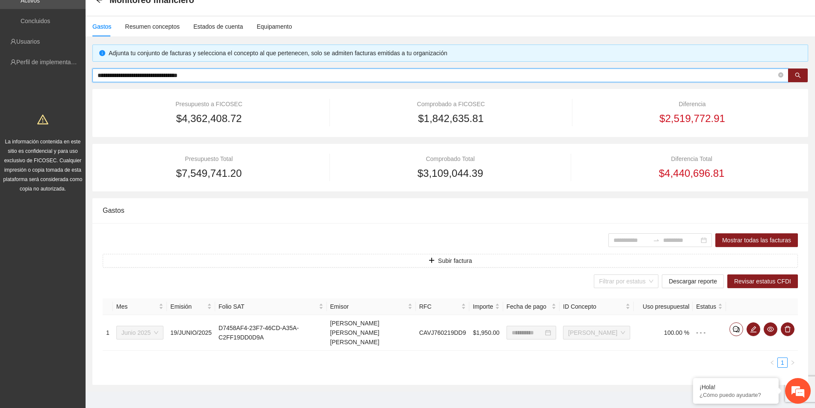
drag, startPoint x: 105, startPoint y: 65, endPoint x: 244, endPoint y: 70, distance: 139.1
click at [41, 63] on section "**********" at bounding box center [407, 182] width 815 height 466
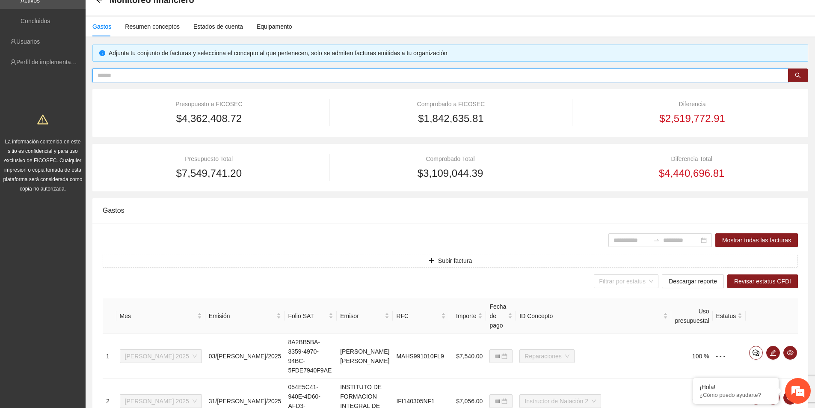
click at [161, 74] on input "text" at bounding box center [437, 75] width 679 height 9
paste input "**********"
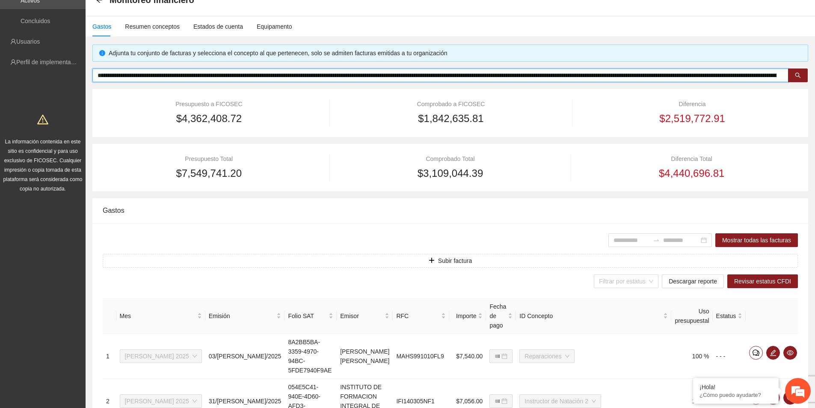
scroll to position [7, 0]
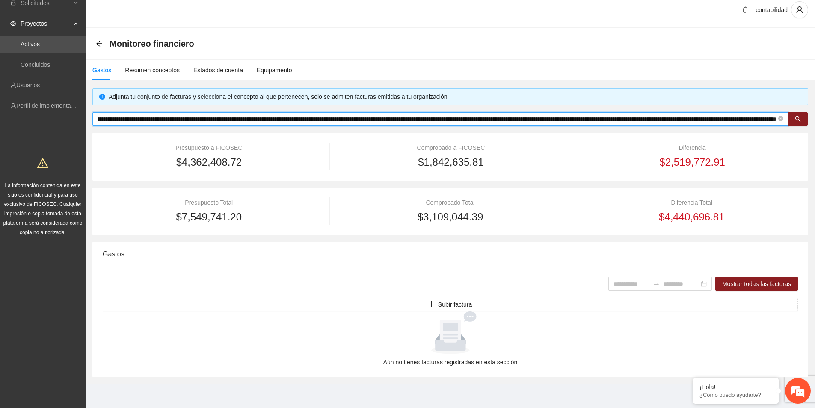
drag, startPoint x: 568, startPoint y: 119, endPoint x: 267, endPoint y: 115, distance: 300.8
click at [271, 116] on input "text" at bounding box center [437, 118] width 679 height 9
drag, startPoint x: 516, startPoint y: 119, endPoint x: 167, endPoint y: 101, distance: 348.7
click at [167, 101] on div "Adjunta tu conjunto de facturas y selecciona el concepto al que pertenecen, sol…" at bounding box center [450, 232] width 716 height 289
type input "**********"
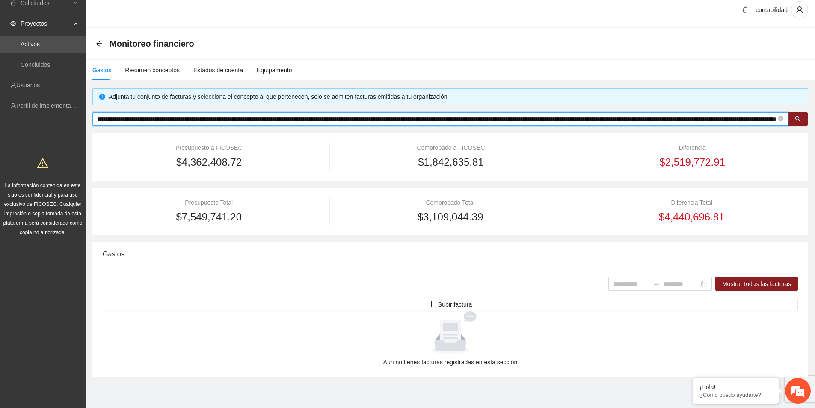
scroll to position [0, 3881]
drag, startPoint x: 570, startPoint y: 120, endPoint x: 116, endPoint y: 114, distance: 454.9
click at [114, 114] on input "text" at bounding box center [437, 118] width 679 height 9
click at [782, 119] on icon "close-circle" at bounding box center [780, 118] width 5 height 5
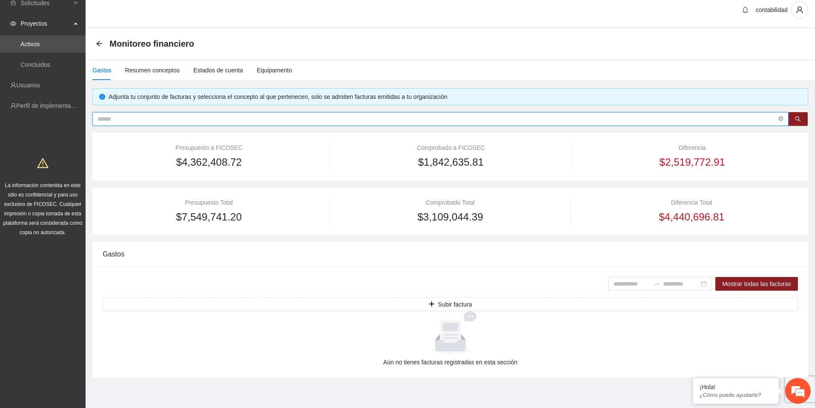
scroll to position [51, 0]
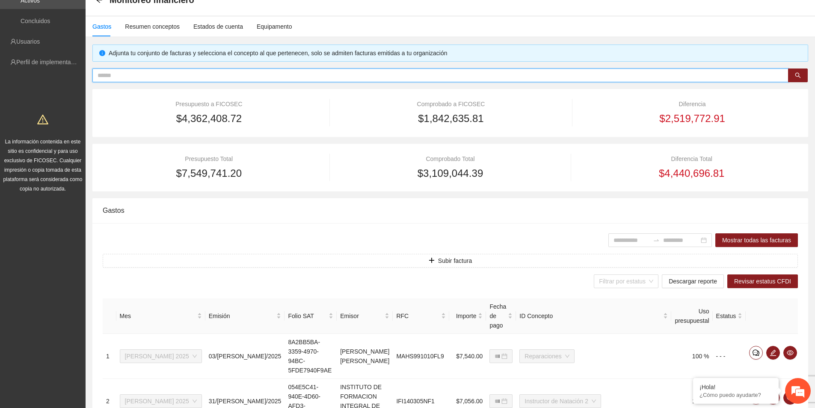
click at [148, 74] on input "text" at bounding box center [437, 75] width 679 height 9
paste input "**********"
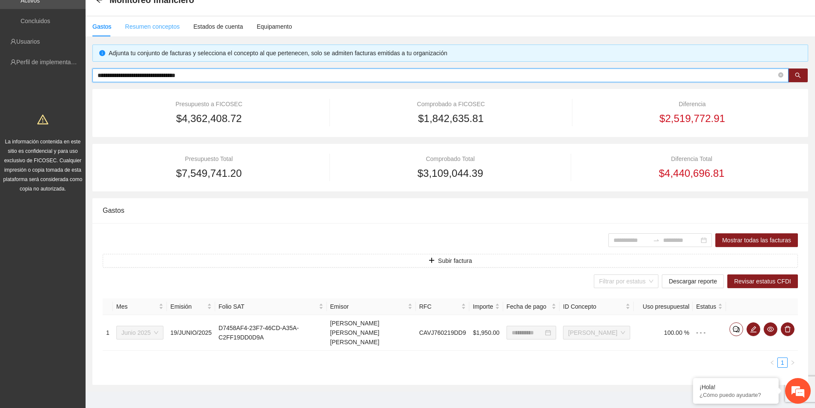
type input "**********"
